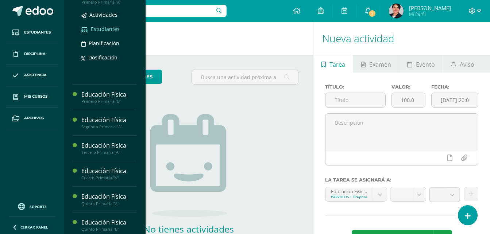
scroll to position [110, 0]
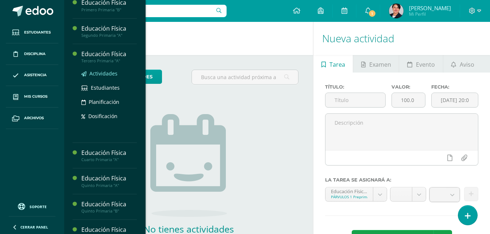
click at [101, 77] on span "Actividades" at bounding box center [103, 73] width 28 height 7
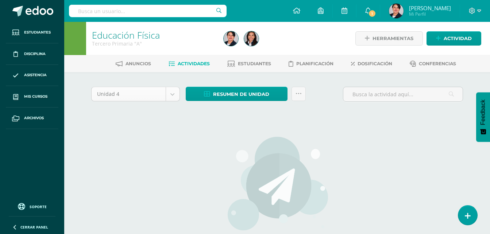
click at [174, 97] on body "Estudiantes Disciplina Asistencia Mis cursos Archivos Soporte Centro de ayuda Ú…" at bounding box center [245, 157] width 490 height 314
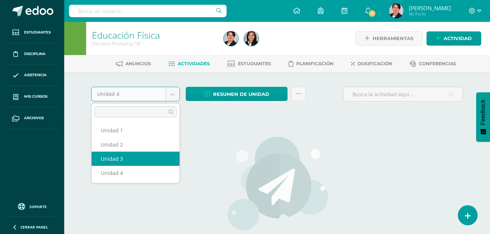
select select "Unidad 3"
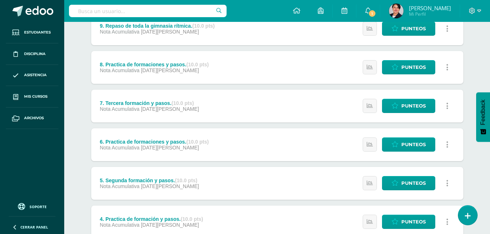
scroll to position [110, 0]
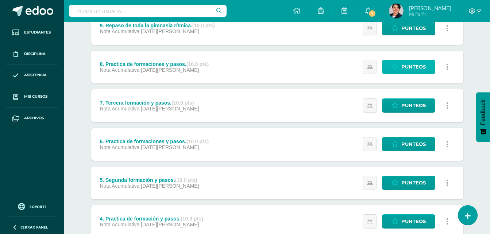
click at [418, 67] on span "Punteos" at bounding box center [414, 67] width 24 height 14
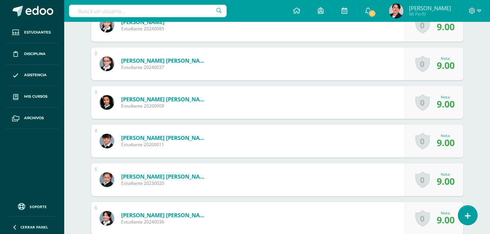
scroll to position [238, 0]
click at [445, 104] on span "9.00" at bounding box center [446, 103] width 18 height 12
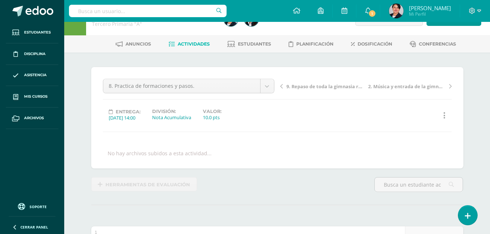
scroll to position [0, 0]
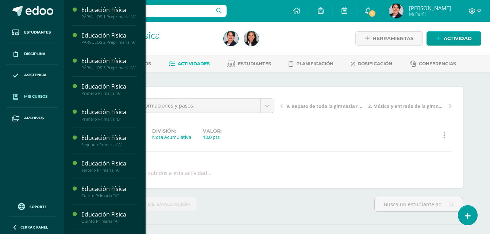
click at [35, 97] on span "Mis cursos" at bounding box center [35, 97] width 23 height 6
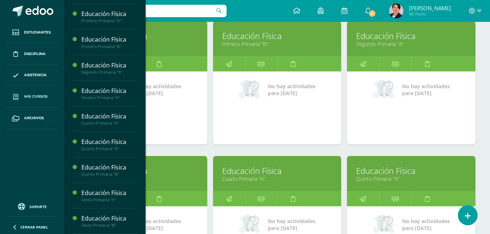
scroll to position [256, 0]
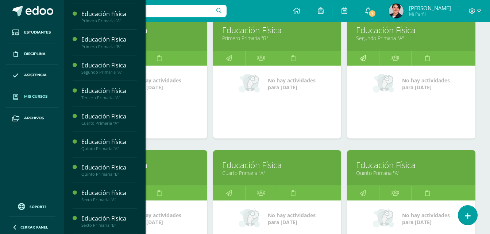
click at [367, 63] on link at bounding box center [363, 58] width 32 height 15
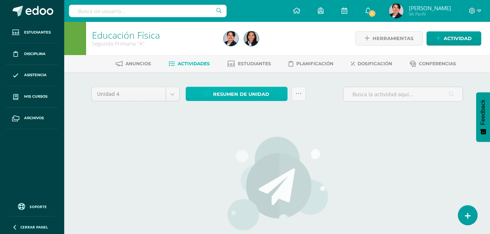
click at [235, 98] on span "Resumen de unidad" at bounding box center [241, 95] width 56 height 14
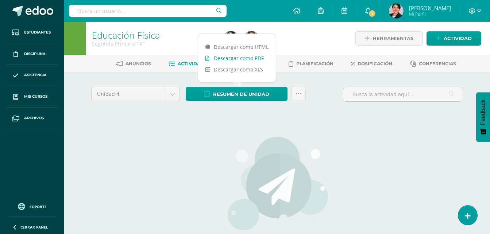
click at [237, 58] on link "Descargar como PDF" at bounding box center [237, 58] width 78 height 11
click at [172, 95] on body "Estudiantes Disciplina Asistencia Mis cursos Archivos Soporte Centro de ayuda Ú…" at bounding box center [245, 157] width 490 height 314
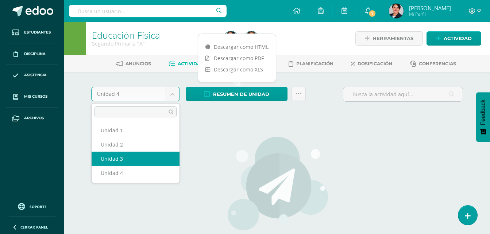
select select "Unidad 3"
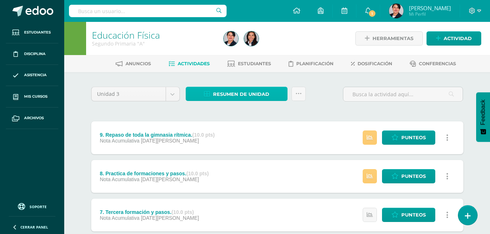
click at [227, 92] on span "Resumen de unidad" at bounding box center [241, 95] width 56 height 14
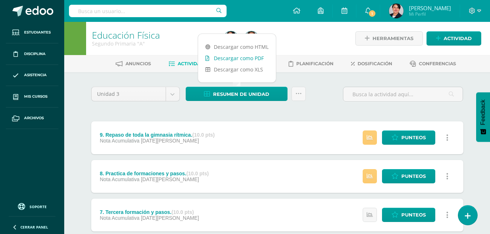
click at [227, 54] on link "Descargar como PDF" at bounding box center [237, 58] width 78 height 11
click at [237, 61] on link "Descargar como PDF" at bounding box center [237, 58] width 78 height 11
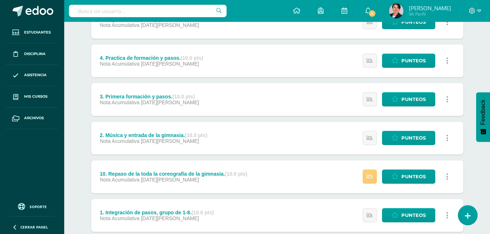
scroll to position [317, 0]
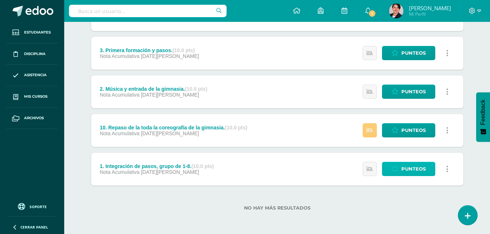
click at [398, 173] on link "Punteos" at bounding box center [408, 169] width 53 height 14
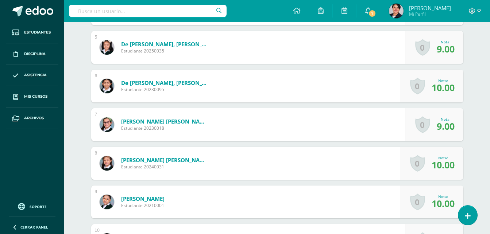
scroll to position [348, 0]
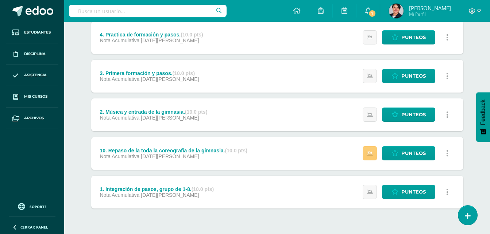
scroll to position [314, 0]
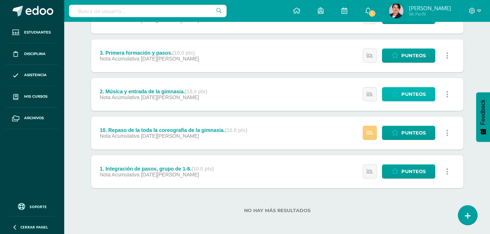
click at [411, 98] on span "Punteos" at bounding box center [414, 95] width 24 height 14
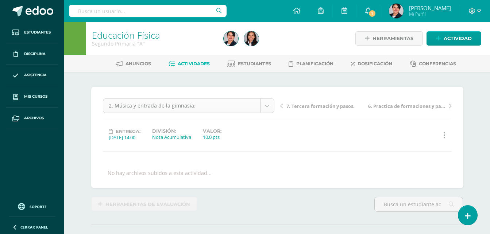
scroll to position [0, 0]
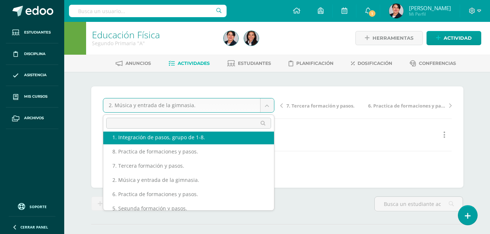
scroll to position [69, 0]
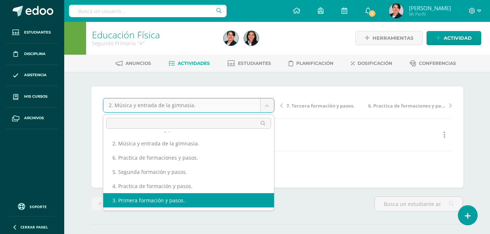
select select "/dashboard/teacher/grade-activity/105598/"
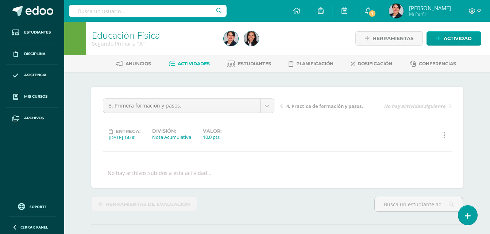
click at [297, 106] on span "4. Practica de formación y pasos." at bounding box center [325, 106] width 77 height 7
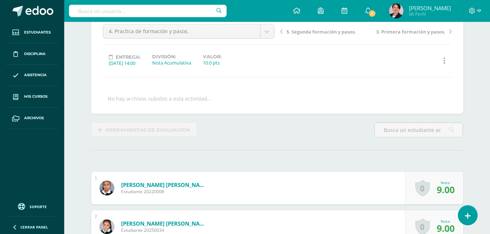
scroll to position [73, 0]
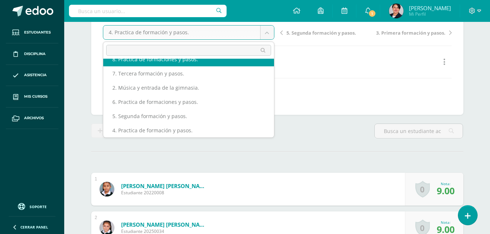
scroll to position [46, 0]
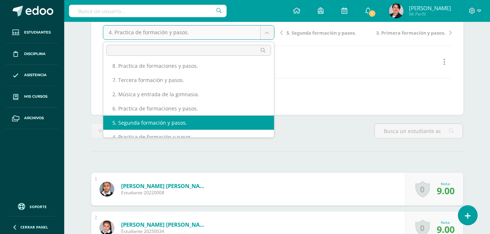
select select "/dashboard/teacher/grade-activity/105603/"
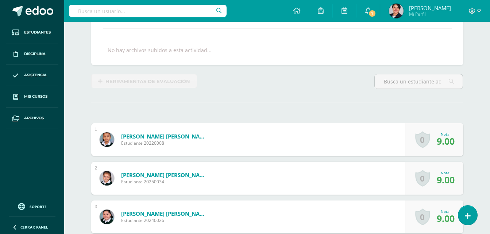
scroll to position [37, 0]
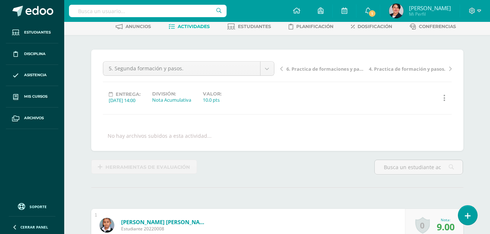
click at [306, 68] on span "6. Practica de formaciones y pasos." at bounding box center [325, 69] width 77 height 7
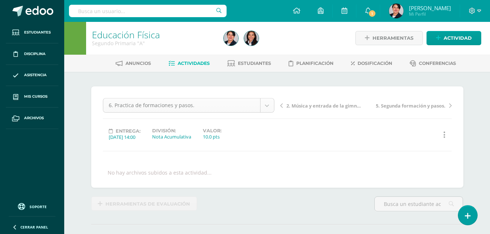
scroll to position [1, 0]
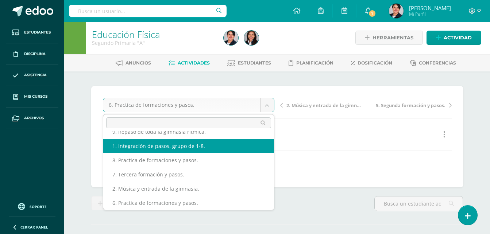
scroll to position [17, 0]
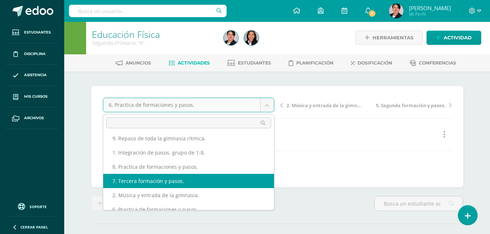
select select "/dashboard/teacher/grade-activity/105607/"
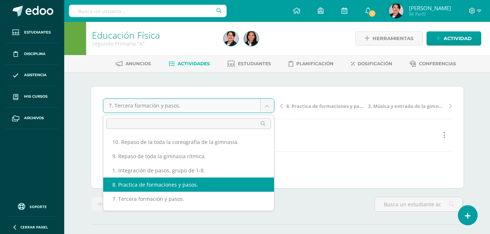
select select "/dashboard/teacher/grade-activity/105609/"
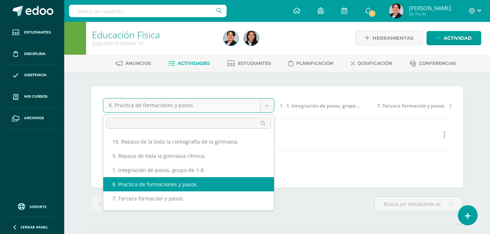
scroll to position [1, 0]
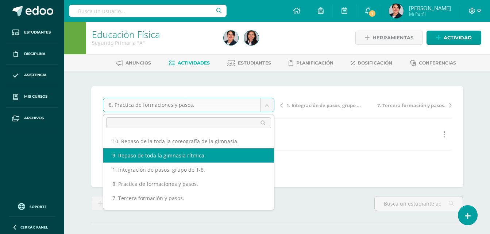
select select "/dashboard/teacher/grade-activity/105611/"
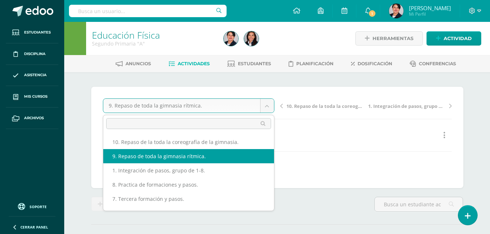
scroll to position [0, 0]
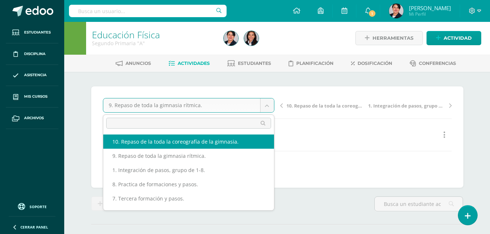
select select "/dashboard/teacher/grade-activity/105613/"
